Goal: Navigation & Orientation: Find specific page/section

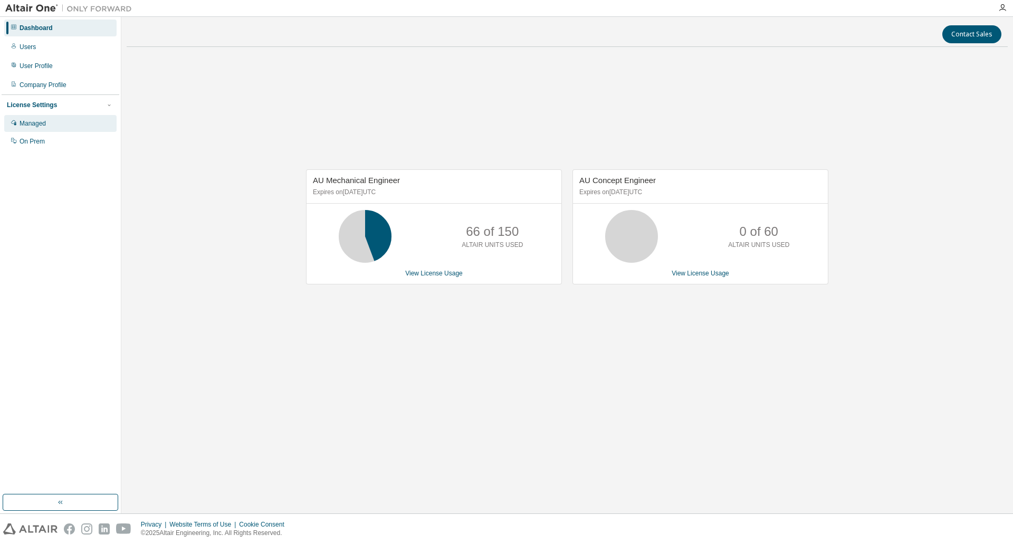
click at [47, 123] on div "Managed" at bounding box center [60, 123] width 112 height 17
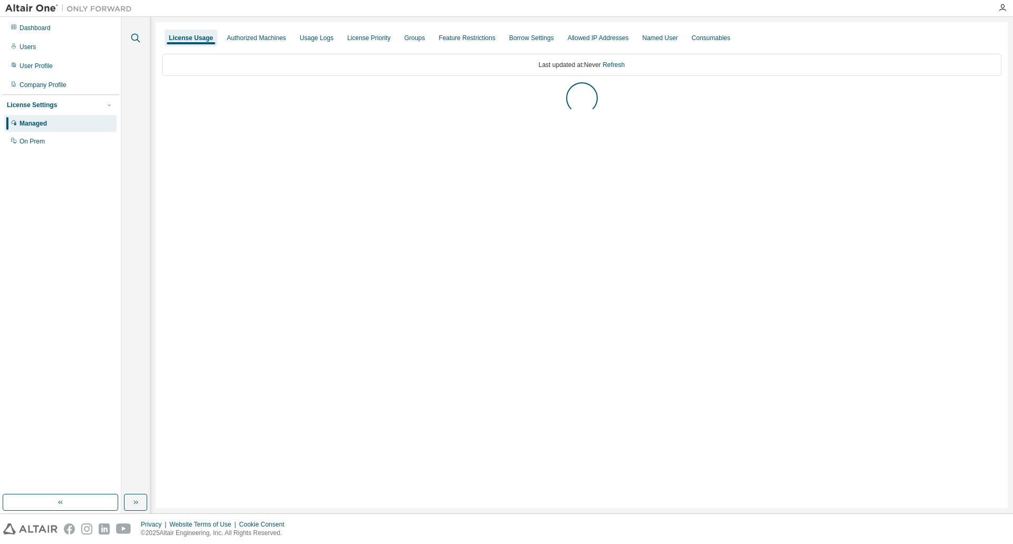
click at [136, 42] on icon "button" at bounding box center [135, 38] width 13 height 13
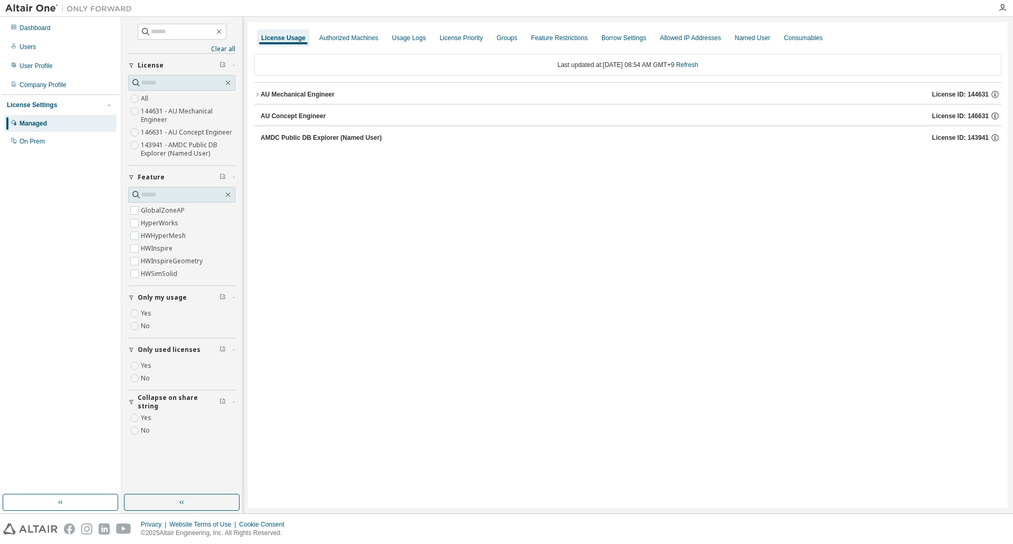
click at [255, 93] on icon "button" at bounding box center [257, 94] width 6 height 6
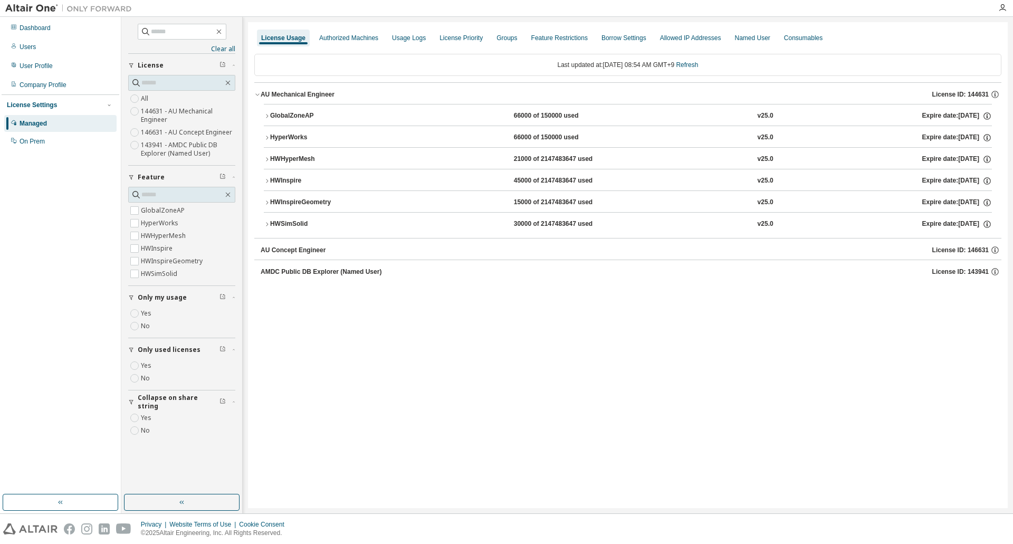
click at [265, 184] on icon "button" at bounding box center [267, 181] width 6 height 6
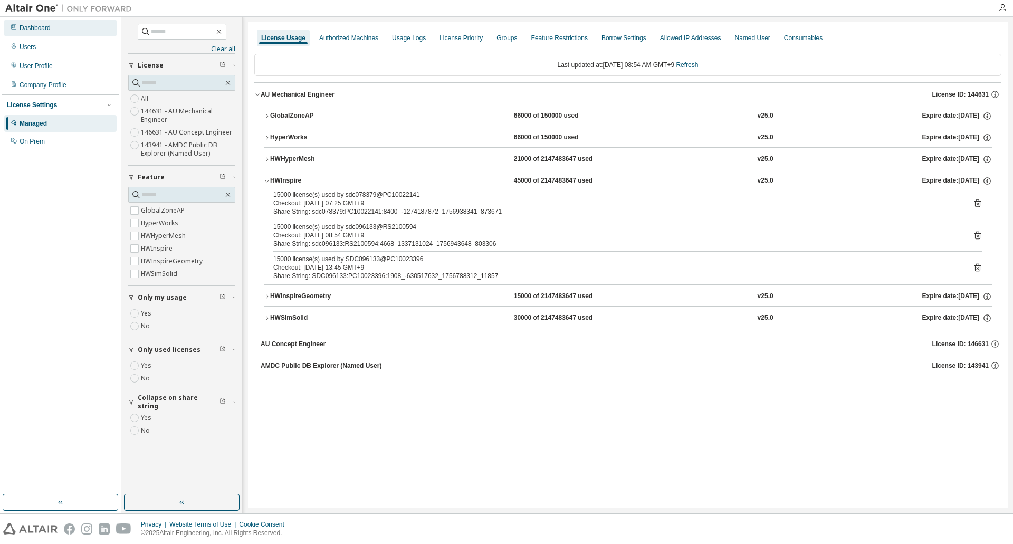
click at [65, 31] on div "Dashboard" at bounding box center [60, 28] width 112 height 17
